Goal: Task Accomplishment & Management: Complete application form

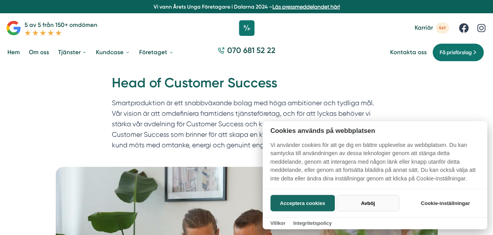
click at [372, 197] on button "Avböj" at bounding box center [368, 203] width 62 height 16
checkbox input "false"
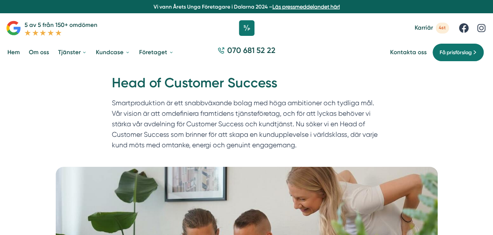
click at [365, 117] on p "Smartproduktion är ett snabbväxande bolag med höga ambitioner och tydliga mål. …" at bounding box center [247, 126] width 270 height 56
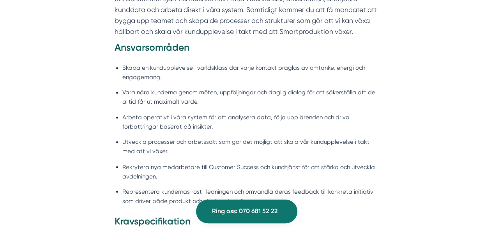
scroll to position [577, 0]
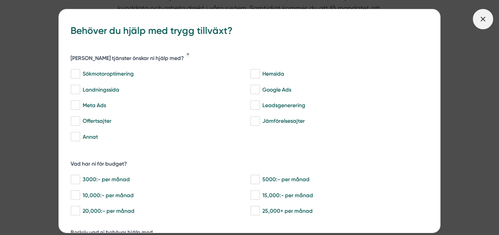
click at [480, 25] on span at bounding box center [483, 19] width 20 height 20
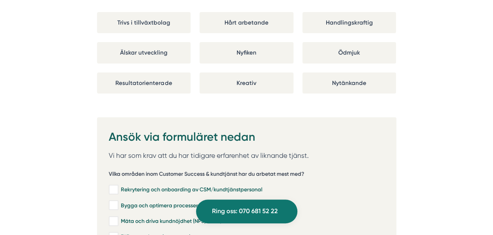
scroll to position [1465, 0]
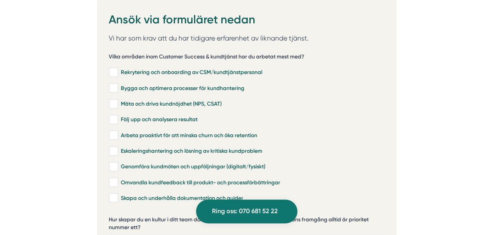
scroll to position [1559, 0]
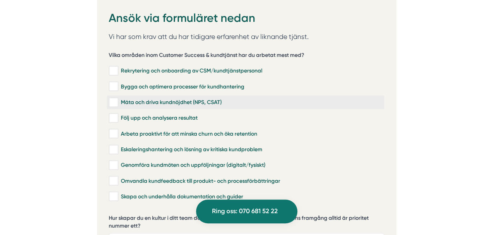
click at [115, 99] on input "Mäta och driva kundnöjdhet (NPS, CSAT)" at bounding box center [113, 103] width 9 height 8
checkbox input "true"
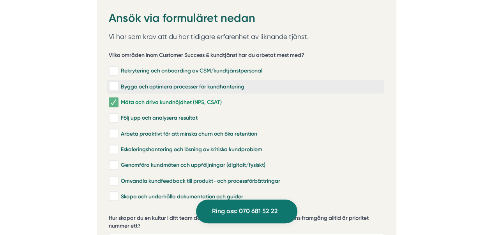
click at [112, 83] on input "Bygga och optimera processer för kundhantering" at bounding box center [113, 87] width 9 height 8
checkbox input "true"
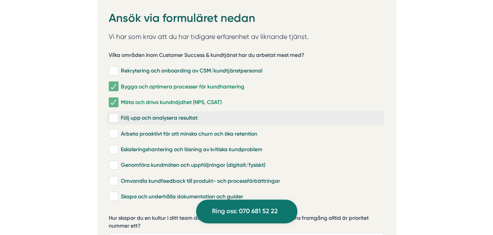
click at [114, 114] on input "Följ upp och analysera resultat" at bounding box center [113, 118] width 9 height 8
checkbox input "true"
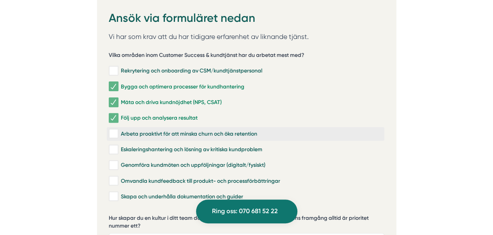
click at [112, 127] on label "Arbeta proaktivt för att minska churn och öka retention" at bounding box center [245, 134] width 277 height 14
click at [112, 130] on input "Arbeta proaktivt för att minska churn och öka retention" at bounding box center [113, 134] width 9 height 8
checkbox input "true"
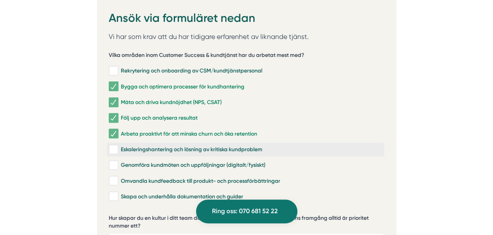
click at [114, 146] on input "Eskaleringshantering och lösning av kritiska kundproblem" at bounding box center [113, 150] width 9 height 8
checkbox input "true"
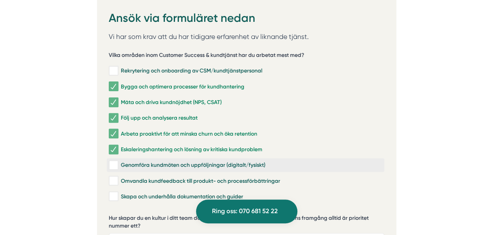
click at [113, 161] on input "Genomföra kundmöten och uppföljningar (digitalt/fysiskt)" at bounding box center [113, 165] width 9 height 8
checkbox input "true"
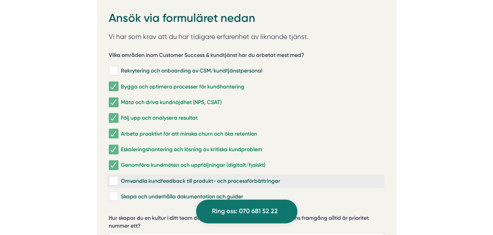
click at [111, 177] on input "Omvandla kundfeedback till produkt- och processförbättringar" at bounding box center [113, 181] width 9 height 8
checkbox input "true"
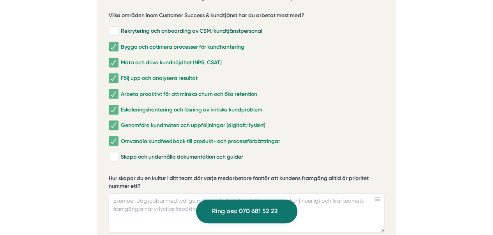
scroll to position [1683, 0]
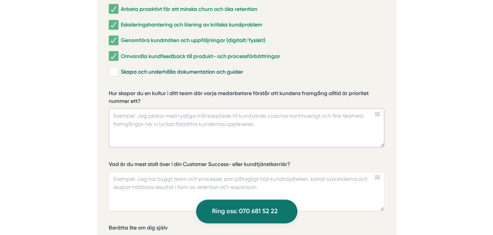
click at [244, 108] on textarea "Hur skapar du en kultur i ditt team där varje medarbetare förstår att kundens f…" at bounding box center [246, 127] width 275 height 39
drag, startPoint x: 143, startPoint y: 82, endPoint x: 117, endPoint y: 76, distance: 26.6
click at [118, 90] on label "Hur skapar du en kultur i ditt team där varje medarbetare förstår att kundens f…" at bounding box center [246, 98] width 275 height 17
click at [118, 108] on textarea "Hur skapar du en kultur i ditt team där varje medarbetare förstår att kundens f…" at bounding box center [246, 127] width 275 height 39
click at [110, 90] on label "Hur skapar du en kultur i ditt team där varje medarbetare förstår att kundens f…" at bounding box center [246, 98] width 275 height 17
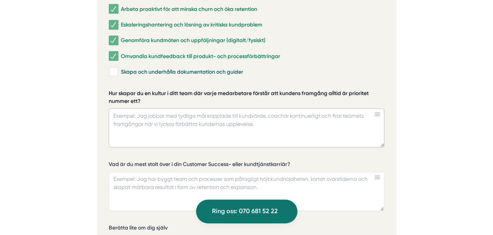
click at [110, 108] on textarea "Hur skapar du en kultur i ditt team där varje medarbetare förstår att kundens f…" at bounding box center [246, 127] width 275 height 39
click at [110, 90] on label "Hur skapar du en kultur i ditt team där varje medarbetare förstår att kundens f…" at bounding box center [246, 98] width 275 height 17
click at [110, 108] on textarea "Hur skapar du en kultur i ditt team där varje medarbetare förstår att kundens f…" at bounding box center [246, 127] width 275 height 39
click at [110, 90] on label "Hur skapar du en kultur i ditt team där varje medarbetare förstår att kundens f…" at bounding box center [246, 98] width 275 height 17
click at [110, 108] on textarea "Hur skapar du en kultur i ditt team där varje medarbetare förstår att kundens f…" at bounding box center [246, 127] width 275 height 39
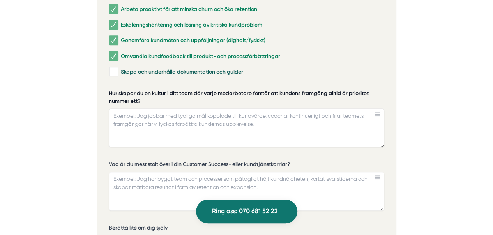
click at [110, 90] on label "Hur skapar du en kultur i ditt team där varje medarbetare förstår att kundens f…" at bounding box center [246, 98] width 275 height 17
click at [110, 108] on textarea "Hur skapar du en kultur i ditt team där varje medarbetare förstår att kundens f…" at bounding box center [246, 127] width 275 height 39
click at [110, 90] on label "Hur skapar du en kultur i ditt team där varje medarbetare förstår att kundens f…" at bounding box center [246, 98] width 275 height 17
click at [110, 108] on textarea "Hur skapar du en kultur i ditt team där varje medarbetare förstår att kundens f…" at bounding box center [246, 127] width 275 height 39
click at [110, 90] on label "Hur skapar du en kultur i ditt team där varje medarbetare förstår att kundens f…" at bounding box center [246, 98] width 275 height 17
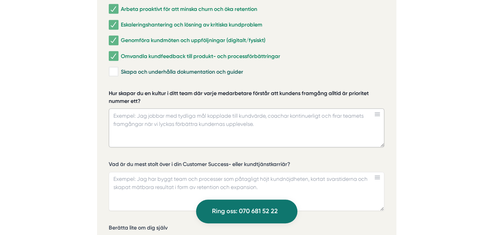
click at [110, 108] on textarea "Hur skapar du en kultur i ditt team där varje medarbetare förstår att kundens f…" at bounding box center [246, 127] width 275 height 39
click at [167, 90] on label "Hur skapar du en kultur i ditt team där varje medarbetare förstår att kundens f…" at bounding box center [246, 98] width 275 height 17
click at [167, 108] on textarea "Hur skapar du en kultur i ditt team där varje medarbetare förstår att kundens f…" at bounding box center [246, 127] width 275 height 39
click at [167, 90] on label "Hur skapar du en kultur i ditt team där varje medarbetare förstår att kundens f…" at bounding box center [246, 98] width 275 height 17
click at [167, 108] on textarea "Hur skapar du en kultur i ditt team där varje medarbetare förstår att kundens f…" at bounding box center [246, 127] width 275 height 39
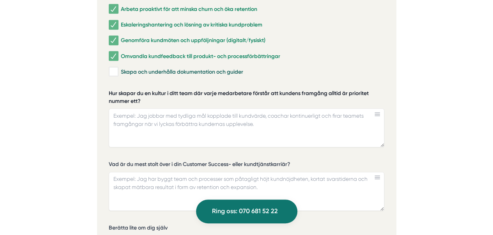
click at [167, 90] on label "Hur skapar du en kultur i ditt team där varje medarbetare förstår att kundens f…" at bounding box center [246, 98] width 275 height 17
click at [167, 108] on textarea "Hur skapar du en kultur i ditt team där varje medarbetare förstår att kundens f…" at bounding box center [246, 127] width 275 height 39
click at [167, 90] on label "Hur skapar du en kultur i ditt team där varje medarbetare förstår att kundens f…" at bounding box center [246, 98] width 275 height 17
click at [167, 108] on textarea "Hur skapar du en kultur i ditt team där varje medarbetare förstår att kundens f…" at bounding box center [246, 127] width 275 height 39
click at [167, 90] on label "Hur skapar du en kultur i ditt team där varje medarbetare förstår att kundens f…" at bounding box center [246, 98] width 275 height 17
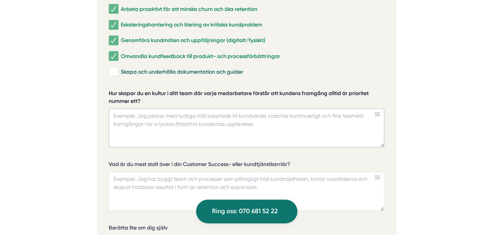
click at [167, 108] on textarea "Hur skapar du en kultur i ditt team där varje medarbetare förstår att kundens f…" at bounding box center [246, 127] width 275 height 39
click at [120, 113] on textarea "Hur skapar du en kultur i ditt team där varje medarbetare förstår att kundens f…" at bounding box center [246, 127] width 275 height 39
click at [118, 90] on label "Hur skapar du en kultur i ditt team där varje medarbetare förstår att kundens f…" at bounding box center [246, 98] width 275 height 17
click at [118, 108] on textarea "Hur skapar du en kultur i ditt team där varje medarbetare förstår att kundens f…" at bounding box center [246, 127] width 275 height 39
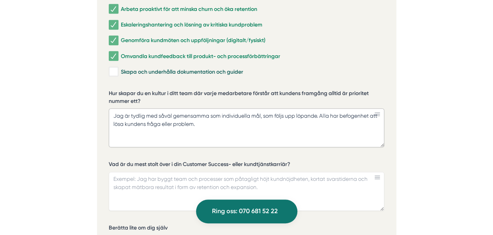
click at [325, 108] on textarea "Jag är tydlig med såväl gemensamma som individuella mål, som följs upp löpande.…" at bounding box center [246, 127] width 275 height 39
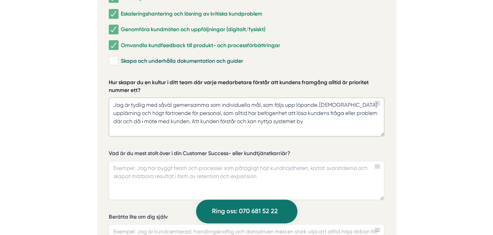
scroll to position [1698, 0]
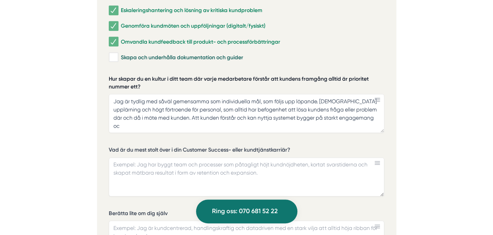
click at [206, 75] on label "Hur skapar du en kultur i ditt team där varje medarbetare förstår att kundens f…" at bounding box center [246, 83] width 275 height 17
click at [206, 94] on textarea "Jag är tydlig med såväl gemensamma som individuella mål, som följs upp löpande.…" at bounding box center [246, 113] width 275 height 39
click at [207, 75] on label "Hur skapar du en kultur i ditt team där varje medarbetare förstår att kundens f…" at bounding box center [246, 83] width 275 height 17
click at [207, 94] on textarea "Jag är tydlig med såväl gemensamma som individuella mål, som följs upp löpande.…" at bounding box center [246, 113] width 275 height 39
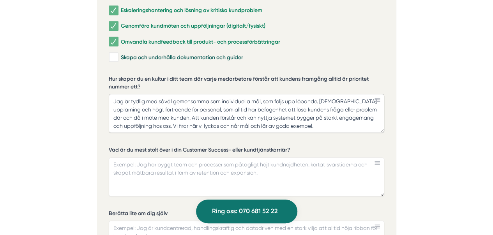
click at [323, 94] on textarea "Jag är tydlig med såväl gemensamma som individuella mål, som följs upp löpande.…" at bounding box center [246, 113] width 275 height 39
type textarea "Jag är tydlig med såväl gemensamma som individuella mål, som följs upp löpande.…"
click at [176, 157] on textarea "Vad är du mest stolt över i din Customer Success- eller kundtjänstkarriär?" at bounding box center [246, 176] width 275 height 39
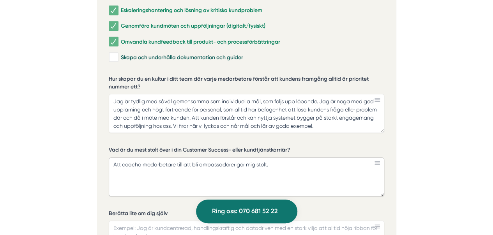
click at [282, 157] on textarea "Att coacha medarbetare till att bli ambassadörer gör mig stolt." at bounding box center [246, 176] width 275 height 39
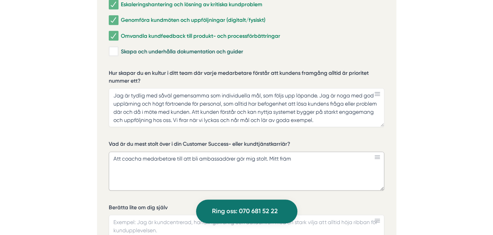
scroll to position [1702, 0]
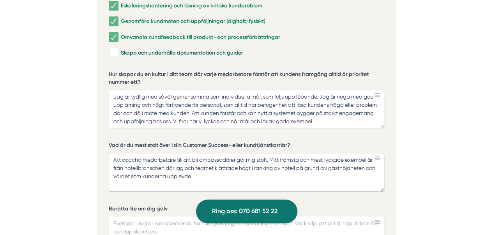
click at [114, 160] on textarea "Att coacha medarbetare till att bli ambassadörer gör mig stolt. Mitt främsta oc…" at bounding box center [246, 172] width 275 height 39
click at [174, 159] on textarea "Att coacha medarbetare till att bli ambassadörer gör mig stolt. Mitt främsta oc…" at bounding box center [246, 172] width 275 height 39
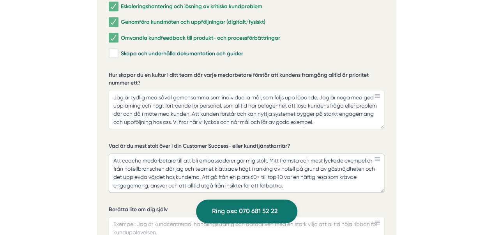
click at [226, 166] on textarea "Att coacha medarbetare till att bli ambassadörer gör mig stolt. Mitt främsta oc…" at bounding box center [246, 173] width 275 height 39
click at [150, 166] on textarea "Att coacha medarbetare till att bli ambassadörer gör mig stolt. Mitt främsta oc…" at bounding box center [246, 173] width 275 height 39
click at [355, 169] on textarea "Att coacha medarbetare till att bli ambassadörer gör mig stolt. Mitt främsta oc…" at bounding box center [246, 173] width 275 height 39
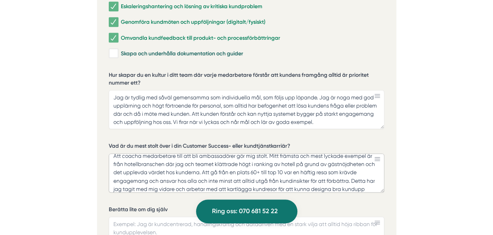
scroll to position [12, 0]
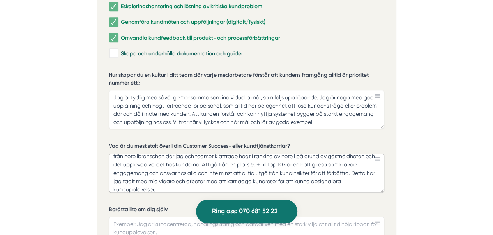
click at [320, 164] on textarea "Att coacha medarbetare till att bli ambassadörer gör mig stolt. Mitt främsta oc…" at bounding box center [246, 173] width 275 height 39
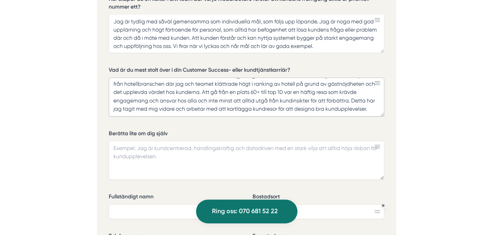
scroll to position [1797, 0]
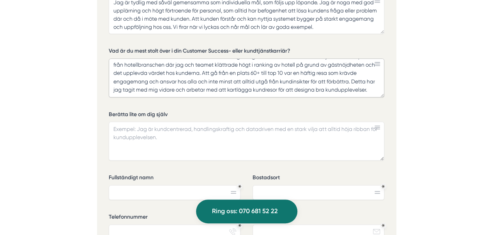
type textarea "Att coacha medarbetare till att bli ambassadörer gör mig stolt. Mitt främsta oc…"
click at [134, 122] on textarea "Berätta lite om dig själv" at bounding box center [246, 141] width 275 height 39
paste textarea "Mitt mål är alltid att omsätta insikter till konkreta förbättringar och affärsm…"
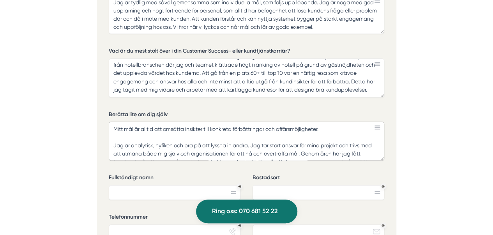
scroll to position [87, 0]
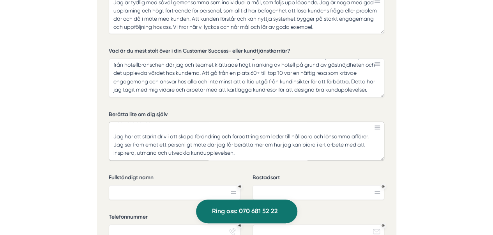
click at [119, 122] on textarea "Mitt mål är alltid att omsätta insikter till konkreta förbättringar och affärsm…" at bounding box center [246, 141] width 275 height 39
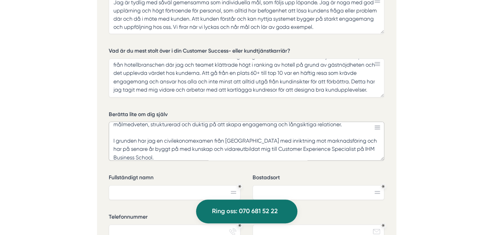
scroll to position [33, 0]
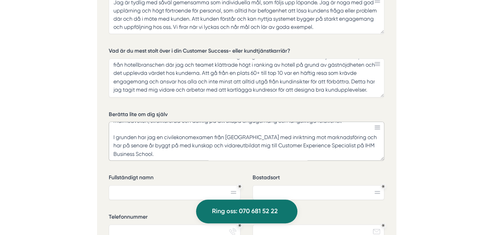
drag, startPoint x: 235, startPoint y: 138, endPoint x: 112, endPoint y: 117, distance: 124.9
click at [112, 122] on textarea "Mitt mål är alltid att omsätta insikter till konkreta förbättringar och affärsm…" at bounding box center [246, 141] width 275 height 39
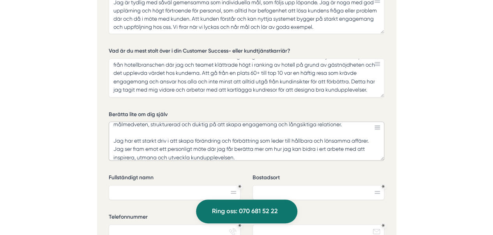
scroll to position [37, 0]
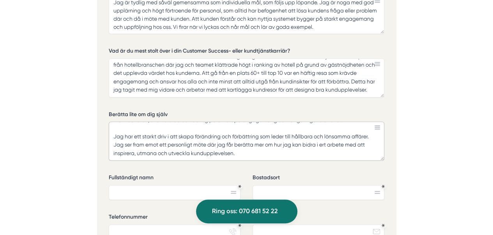
drag, startPoint x: 239, startPoint y: 134, endPoint x: 107, endPoint y: 122, distance: 132.6
click at [107, 122] on div "Ansök via formuläret nedan Vi har som krav att du har tidigare erfarenhet av li…" at bounding box center [246, 53] width 299 height 586
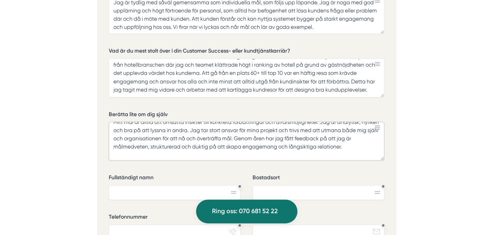
scroll to position [0, 0]
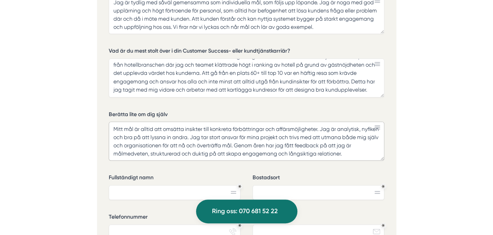
click at [250, 122] on textarea "Mitt mål är alltid att omsätta insikter till konkreta förbättringar och affärsm…" at bounding box center [246, 141] width 275 height 39
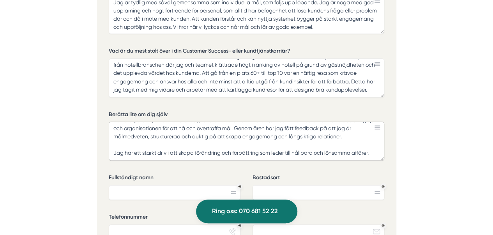
scroll to position [25, 0]
drag, startPoint x: 113, startPoint y: 128, endPoint x: 378, endPoint y: 140, distance: 265.2
click at [378, 140] on textarea "Mitt mål är alltid att omsätta insikter till konkreta förbättringar och affärsm…" at bounding box center [246, 141] width 275 height 39
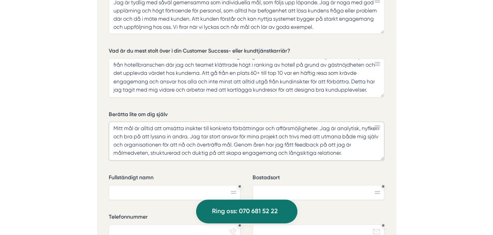
scroll to position [17, 0]
paste textarea "Jag tror att min erfarenhet av försäljning, projektledning och analys med ett g…"
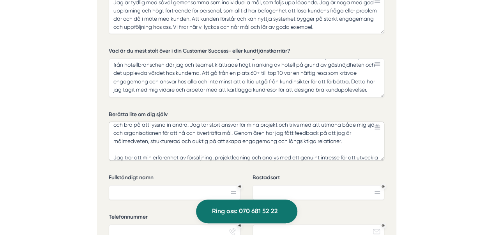
scroll to position [21, 0]
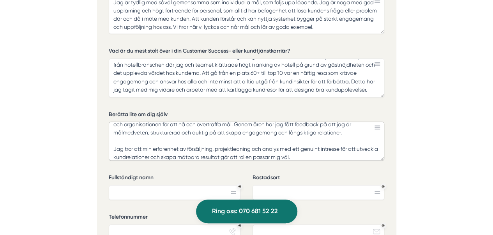
click at [172, 138] on textarea "Mitt mål är alltid att omsätta insikter till konkreta förbättringar och affärsm…" at bounding box center [246, 141] width 275 height 39
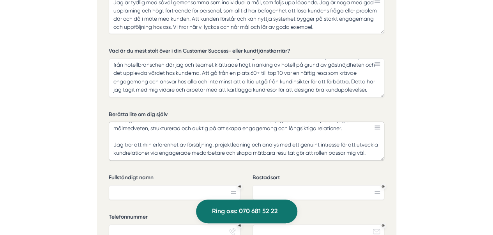
type textarea "Mitt mål är alltid att omsätta insikter till konkreta förbättringar och affärsm…"
click at [147, 185] on input "Fullständigt namn" at bounding box center [175, 192] width 132 height 15
type input "[PERSON_NAME]"
type input "Vallentuna"
click at [124, 224] on input "Telefonnummer" at bounding box center [175, 231] width 132 height 15
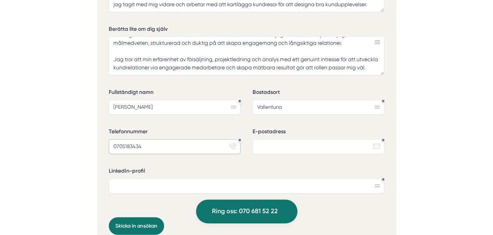
scroll to position [1885, 0]
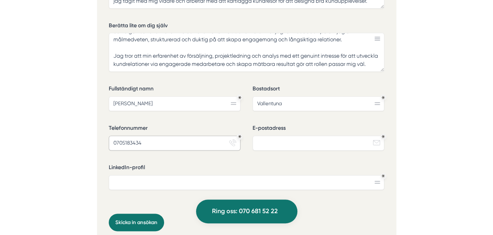
type input "0705183434"
click at [327, 136] on input "E-postadress" at bounding box center [318, 143] width 132 height 15
type input "[EMAIL_ADDRESS][DOMAIN_NAME]"
click at [251, 175] on input "LinkedIn-profil" at bounding box center [246, 182] width 275 height 15
paste input "[URL][DOMAIN_NAME]"
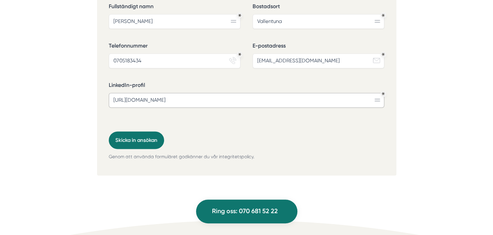
scroll to position [1974, 0]
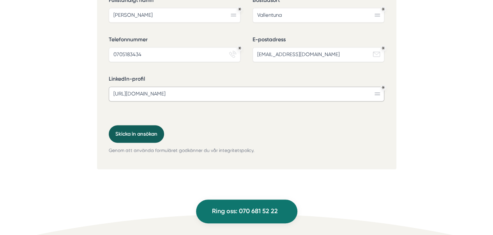
type input "[URL][DOMAIN_NAME]"
click at [139, 125] on button "Skicka in ansökan" at bounding box center [136, 134] width 55 height 18
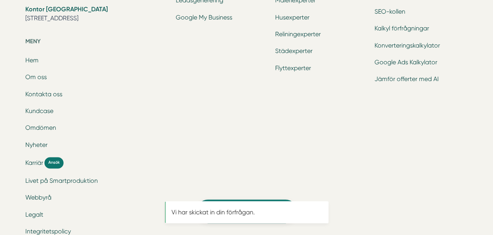
scroll to position [0, 0]
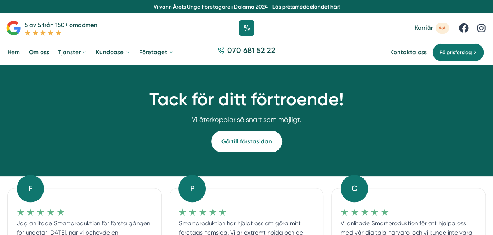
click at [419, 30] on span "Karriär" at bounding box center [423, 27] width 18 height 7
click at [422, 25] on span "Karriär" at bounding box center [423, 27] width 18 height 7
